Goal: Task Accomplishment & Management: Manage account settings

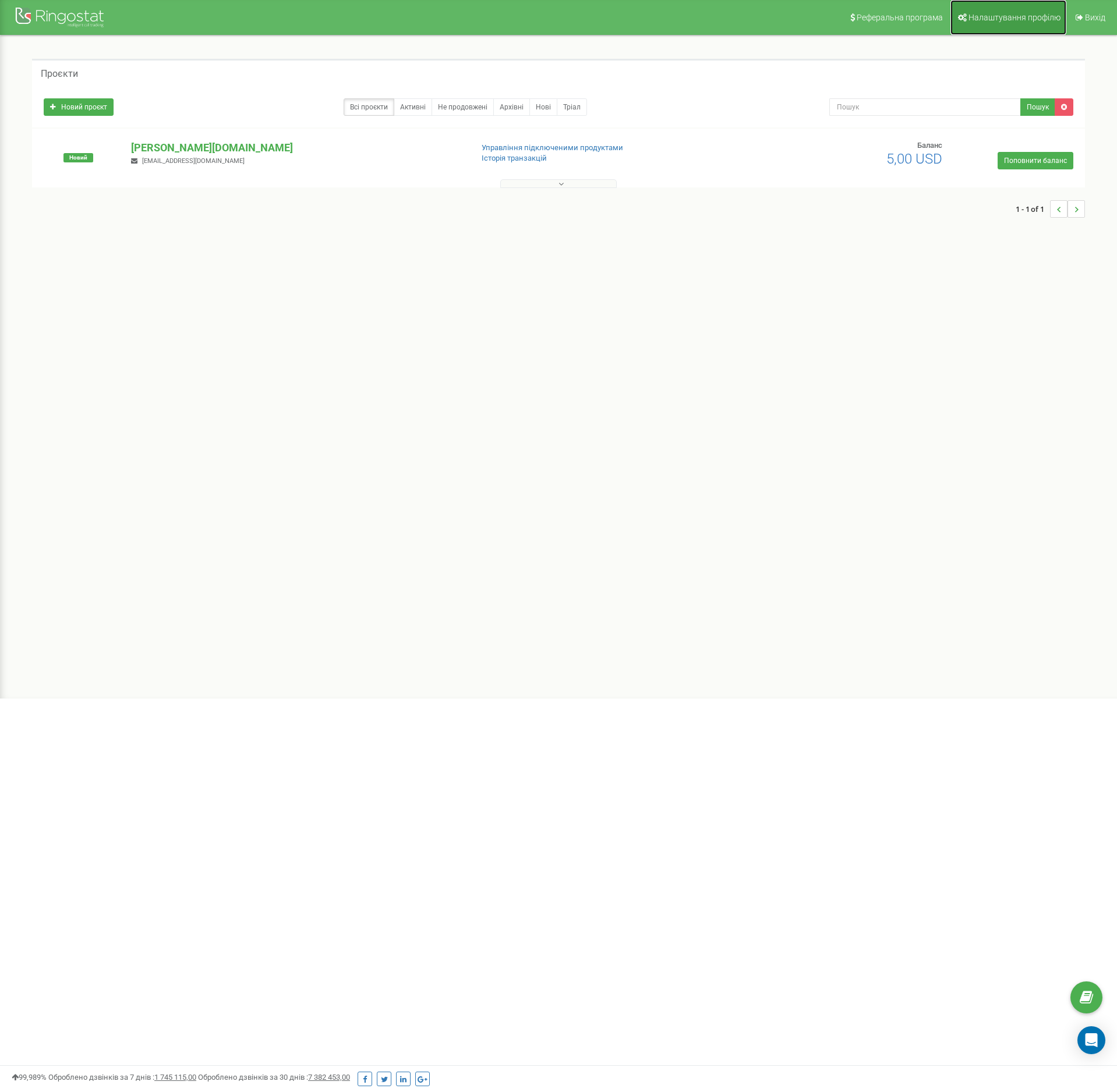
click at [997, 15] on span "Налаштування профілю" at bounding box center [1015, 17] width 92 height 9
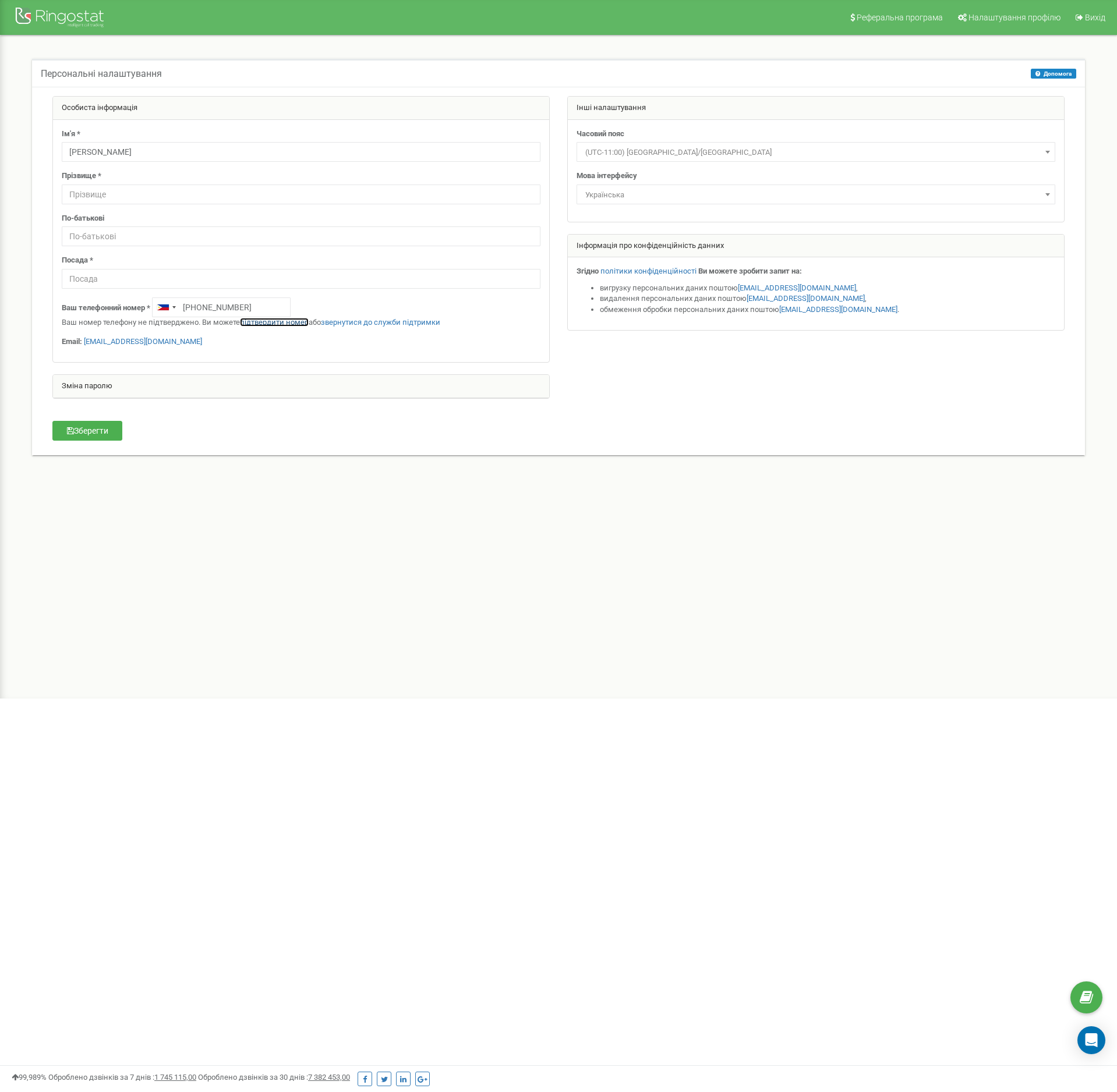
click at [267, 322] on link "підтвердити номер" at bounding box center [274, 322] width 69 height 9
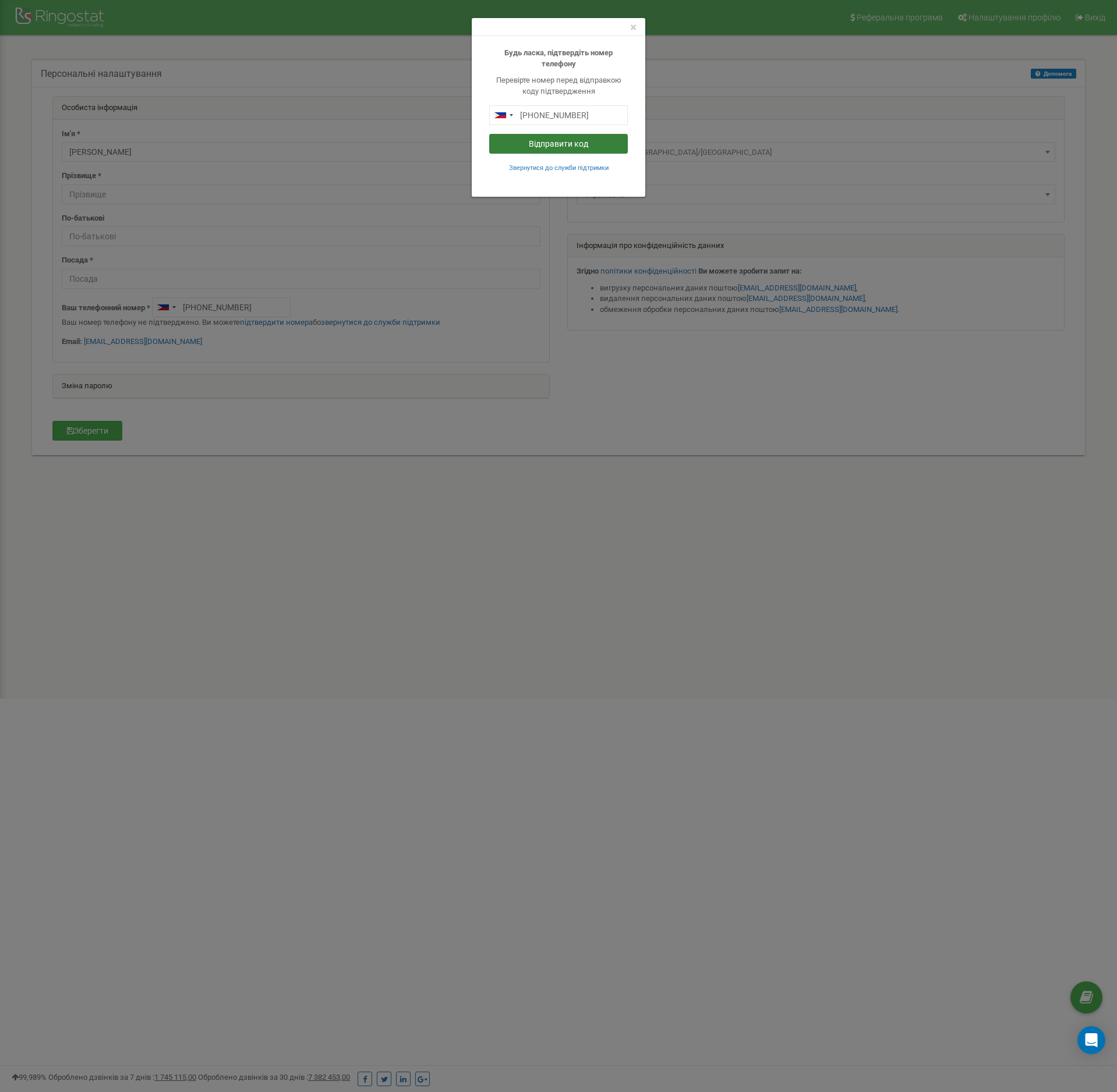
click at [549, 144] on button "Відправити код" at bounding box center [558, 143] width 138 height 20
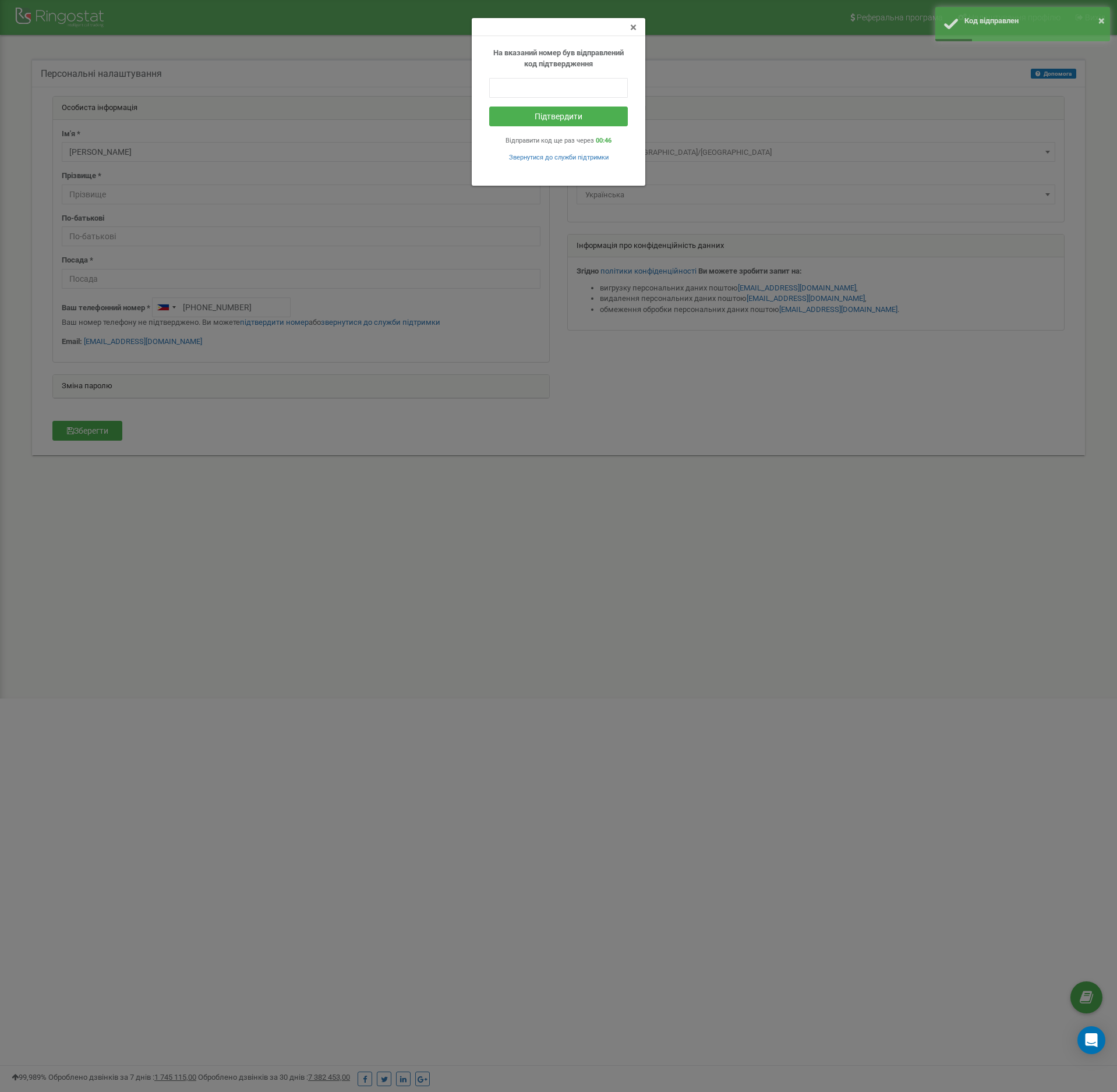
click at [632, 28] on span "×" at bounding box center [633, 27] width 7 height 14
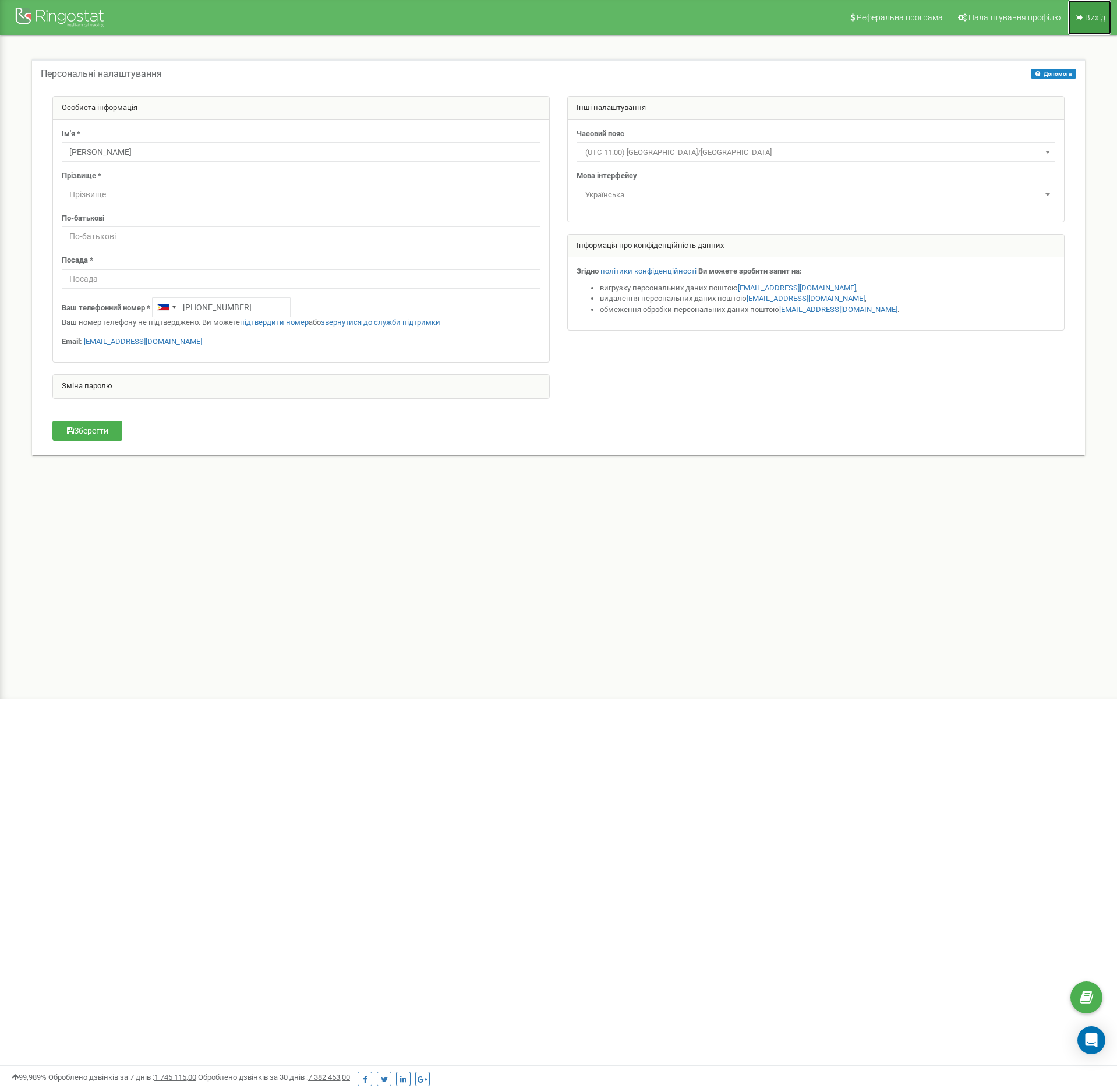
click at [1083, 15] on icon at bounding box center [1079, 18] width 8 height 9
